Goal: Navigation & Orientation: Find specific page/section

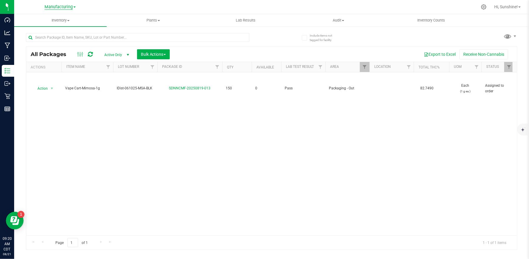
click at [53, 5] on span "Manufacturing" at bounding box center [59, 6] width 28 height 5
click at [60, 35] on link "Retail" at bounding box center [60, 36] width 86 height 8
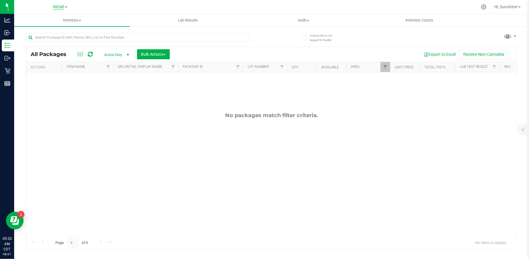
click at [56, 7] on span "Retail" at bounding box center [58, 6] width 11 height 5
click at [64, 27] on link "Manufacturing" at bounding box center [60, 29] width 86 height 8
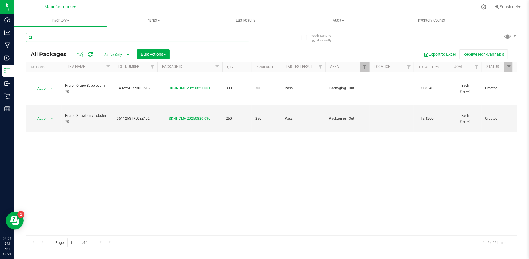
drag, startPoint x: 16, startPoint y: 70, endPoint x: 148, endPoint y: -18, distance: 158.7
click at [148, 0] on html "Dashboard Analytics Manufacturing Inbound Inventory Outbound Retail Reports 09:…" at bounding box center [264, 129] width 529 height 259
